Goal: Task Accomplishment & Management: Manage account settings

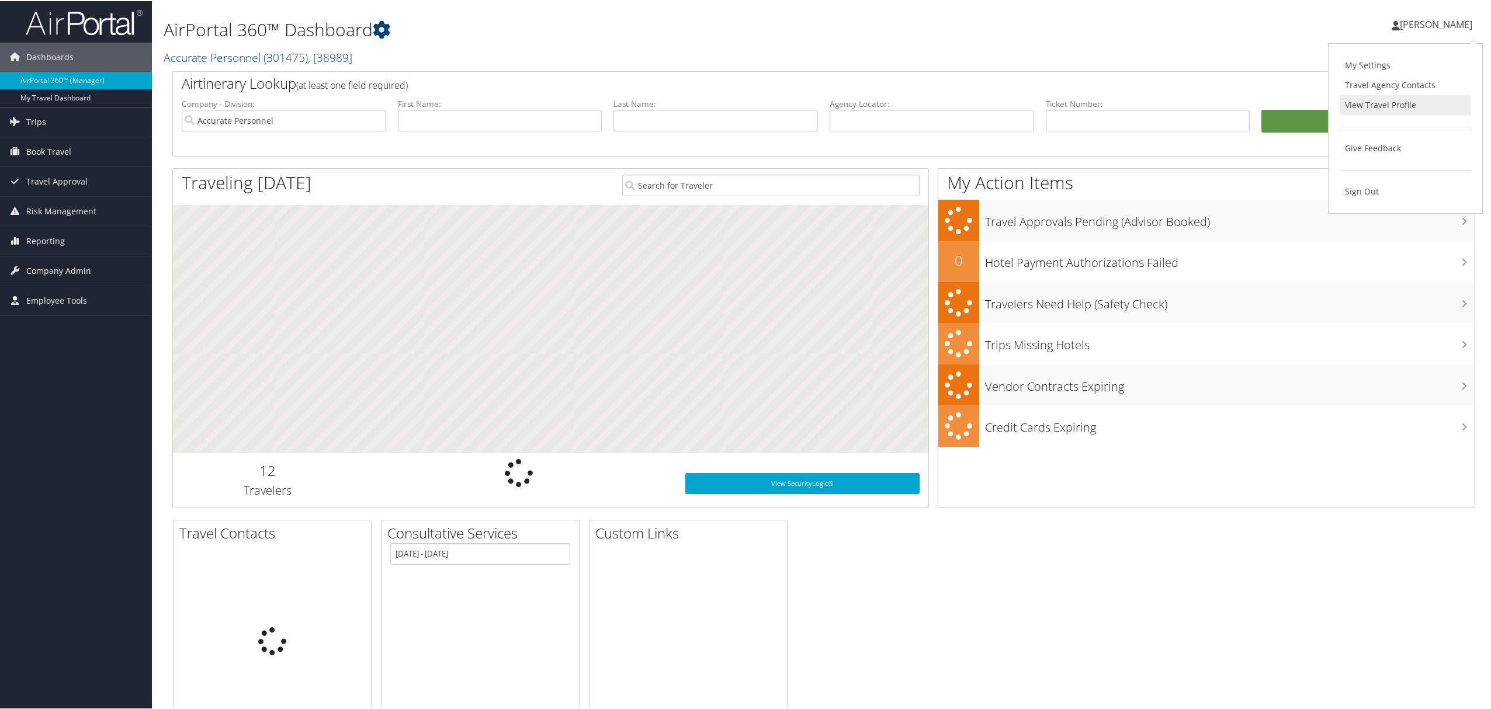
click at [1370, 95] on link "View Travel Profile" at bounding box center [1405, 104] width 130 height 20
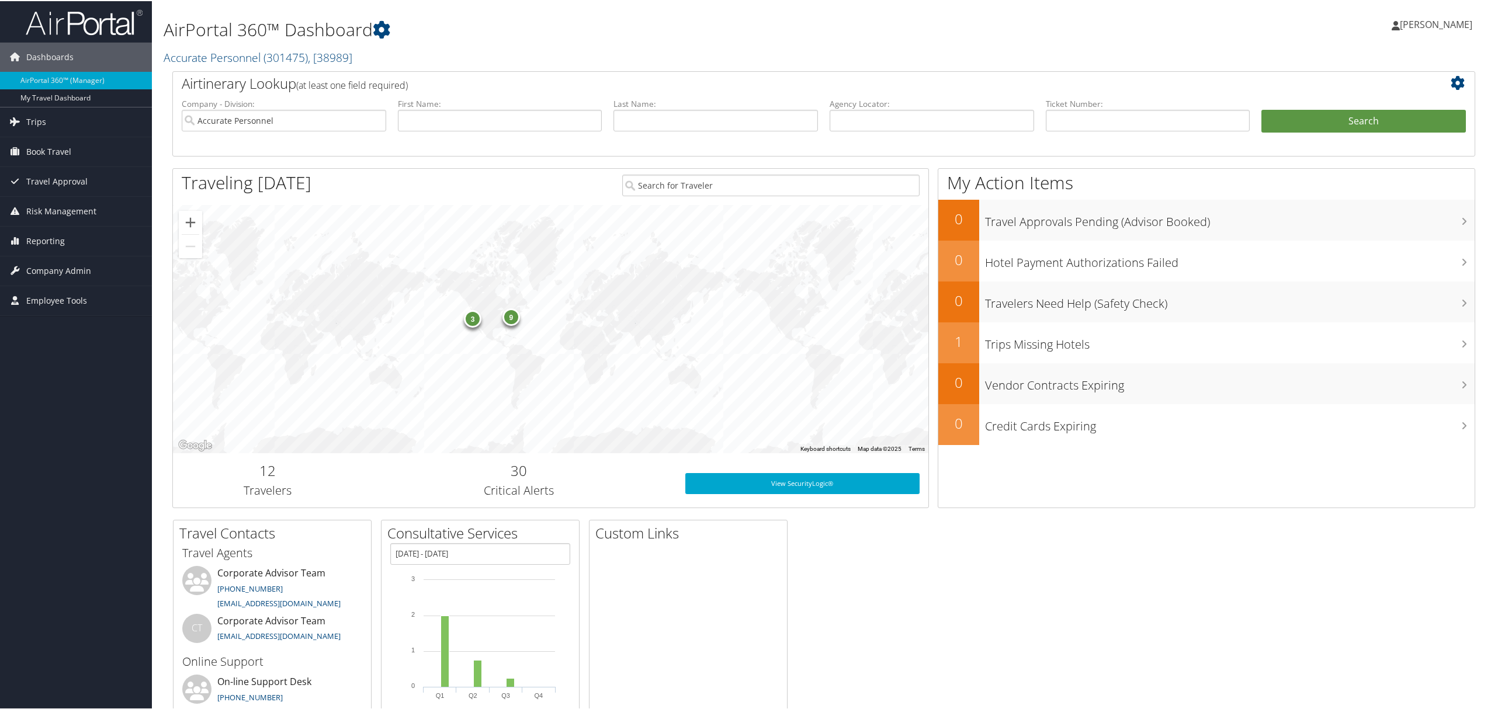
click at [1399, 17] on ul "Karla Sanchez Karla Sanchez" at bounding box center [1431, 23] width 105 height 35
click at [1373, 99] on link "View Travel Profile" at bounding box center [1405, 104] width 130 height 20
